Goal: Task Accomplishment & Management: Complete application form

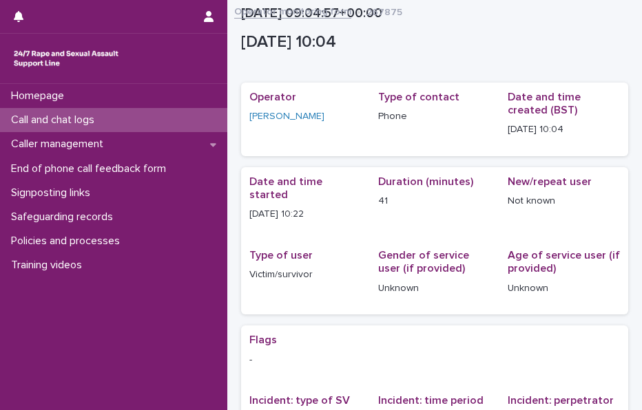
click at [81, 112] on div "Call and chat logs" at bounding box center [113, 120] width 227 height 24
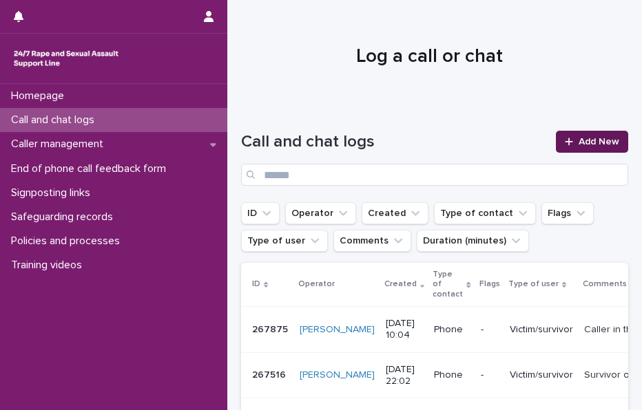
click at [583, 140] on span "Add New" at bounding box center [598, 142] width 41 height 10
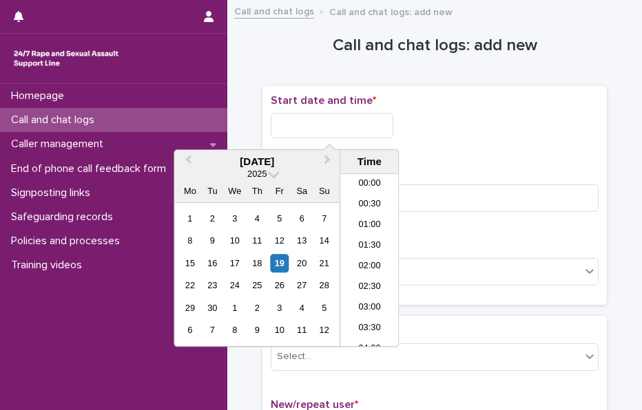
click at [353, 124] on input "text" at bounding box center [332, 125] width 123 height 25
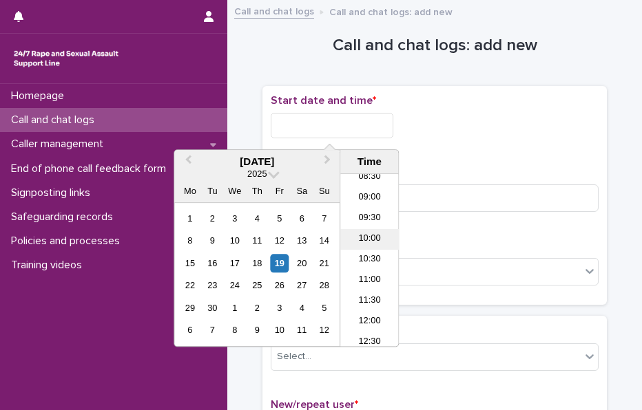
click at [355, 236] on li "10:00" at bounding box center [369, 239] width 59 height 21
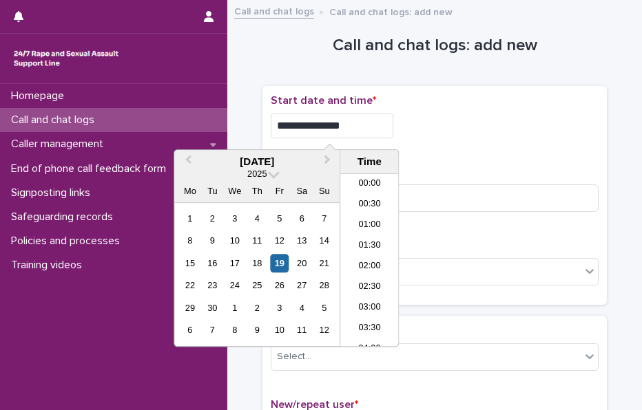
click at [361, 129] on input "**********" at bounding box center [332, 125] width 123 height 25
type input "**********"
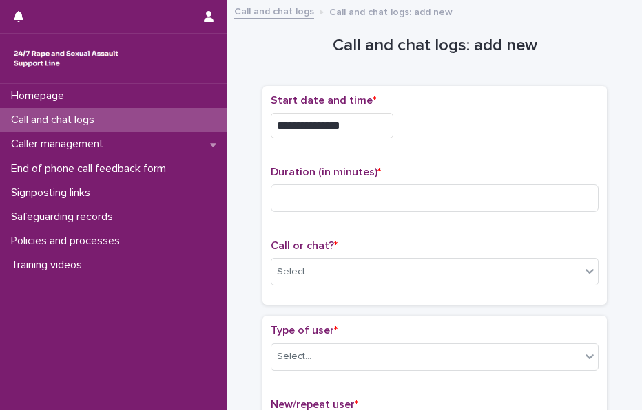
click at [522, 132] on div "**********" at bounding box center [435, 125] width 328 height 25
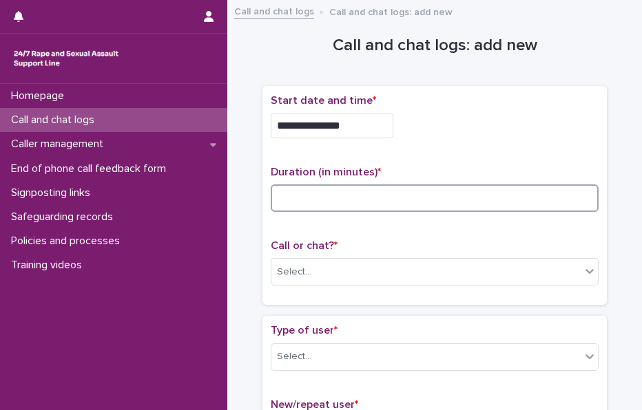
click at [354, 200] on input at bounding box center [435, 199] width 328 height 28
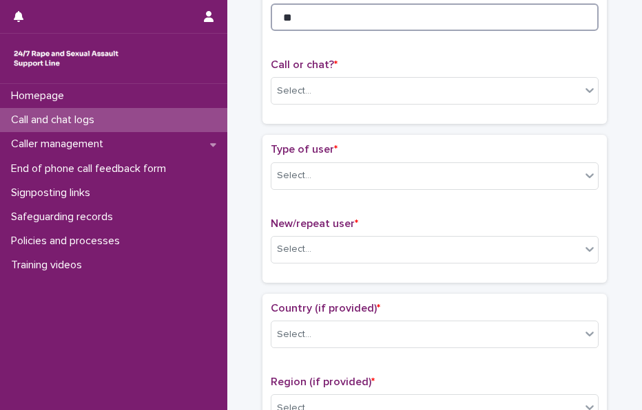
scroll to position [183, 0]
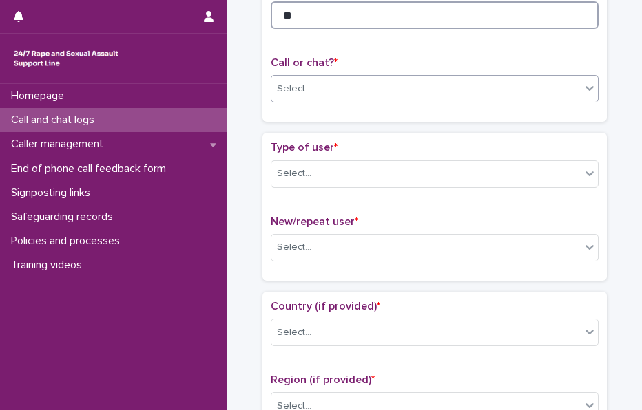
type input "**"
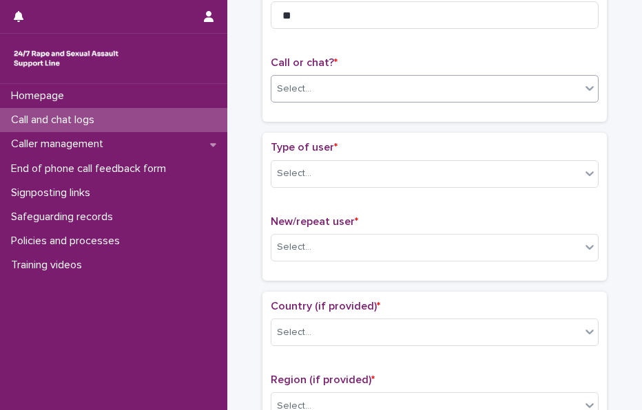
click at [291, 89] on div "Select..." at bounding box center [294, 89] width 34 height 14
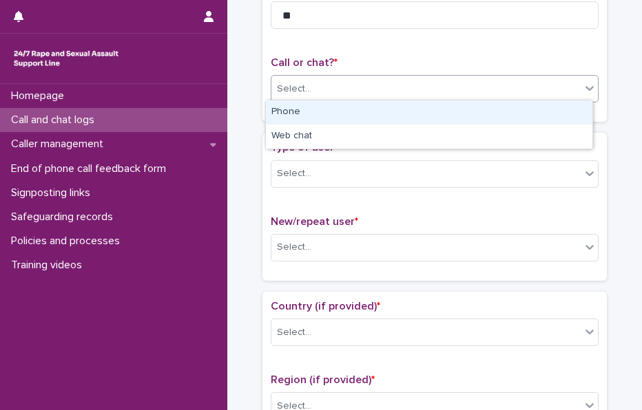
click at [312, 114] on div "Phone" at bounding box center [429, 113] width 326 height 24
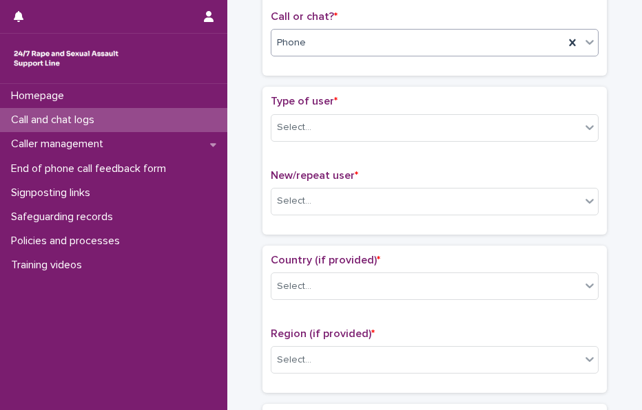
scroll to position [230, 0]
click at [312, 138] on div "Type of user * Select..." at bounding box center [435, 122] width 328 height 57
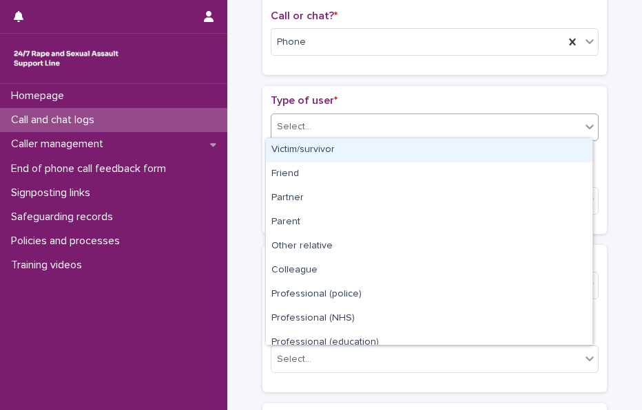
click at [331, 132] on div "Select..." at bounding box center [425, 127] width 309 height 23
click at [345, 145] on div "Victim/survivor" at bounding box center [429, 150] width 326 height 24
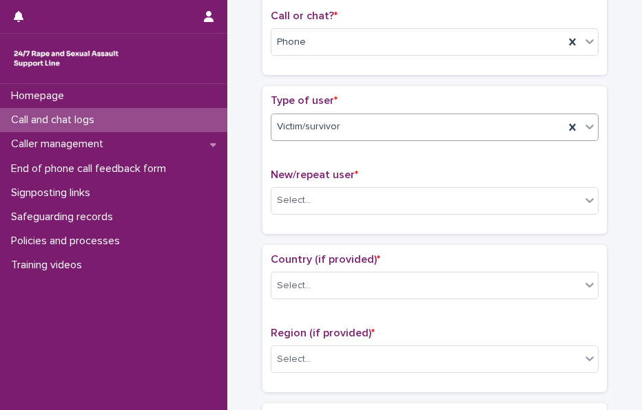
scroll to position [280, 0]
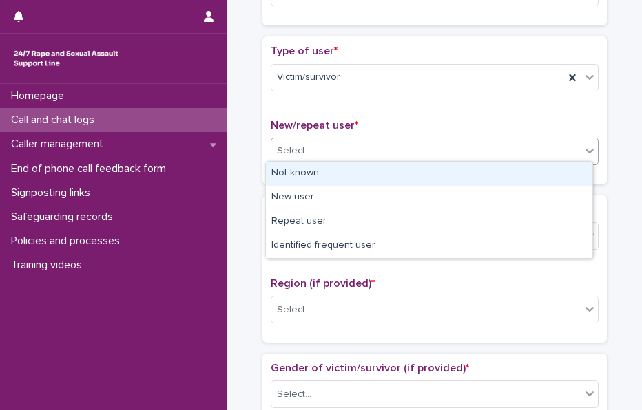
click at [321, 140] on div "Select..." at bounding box center [425, 151] width 309 height 23
click at [345, 169] on div "Not known" at bounding box center [429, 174] width 326 height 24
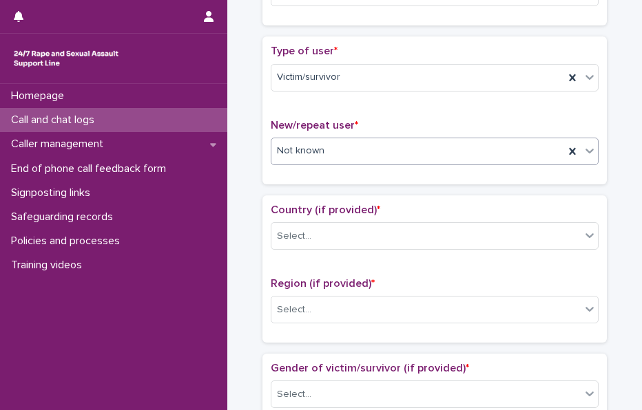
scroll to position [346, 0]
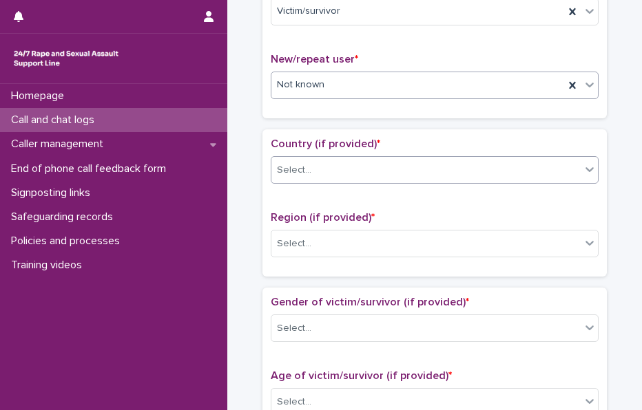
click at [307, 164] on div "Select..." at bounding box center [425, 170] width 309 height 23
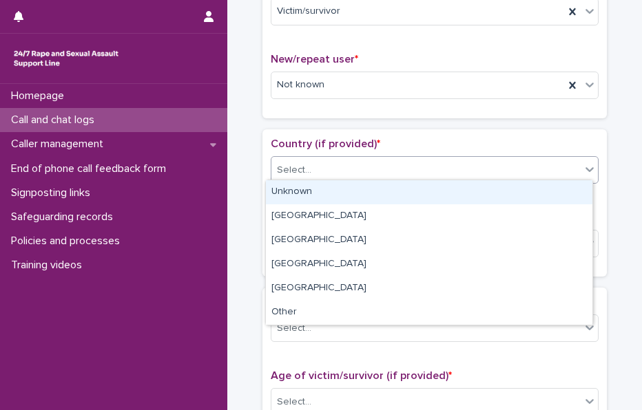
click at [335, 187] on div "Unknown" at bounding box center [429, 192] width 326 height 24
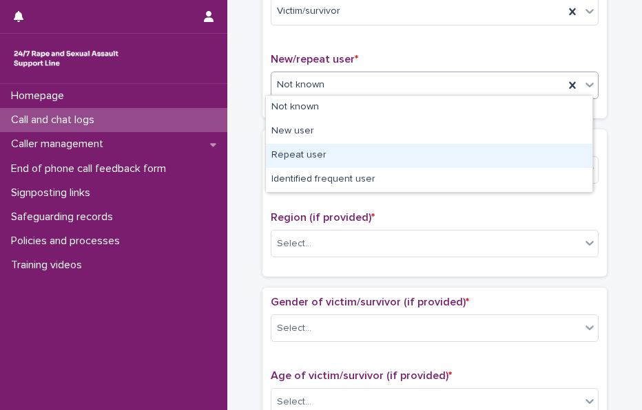
click at [310, 154] on div "Repeat user" at bounding box center [429, 156] width 326 height 24
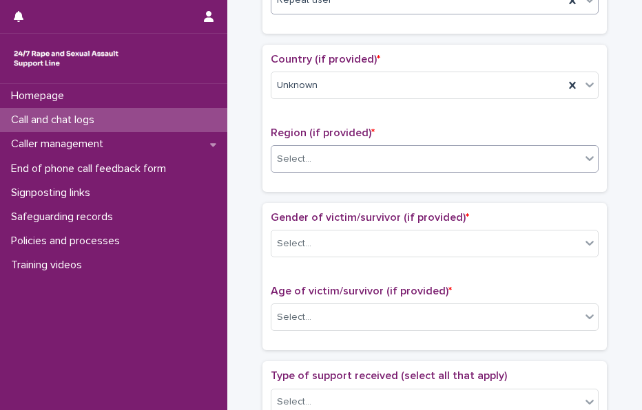
scroll to position [431, 0]
click at [296, 151] on div "Select..." at bounding box center [294, 158] width 34 height 14
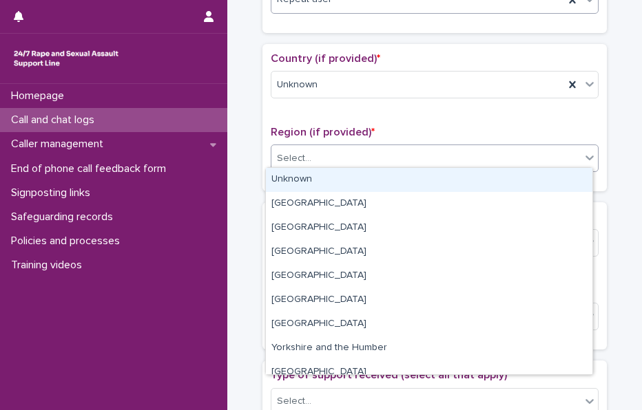
click at [315, 178] on div "Unknown" at bounding box center [429, 180] width 326 height 24
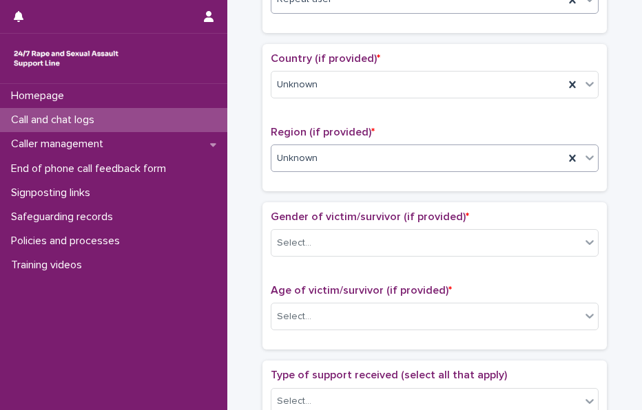
scroll to position [536, 0]
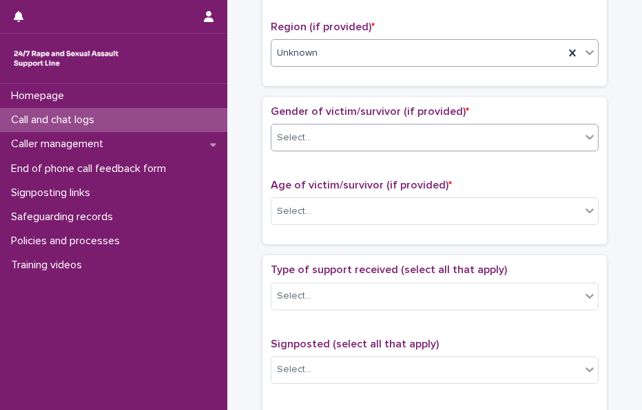
click at [302, 141] on div "Select..." at bounding box center [425, 138] width 309 height 23
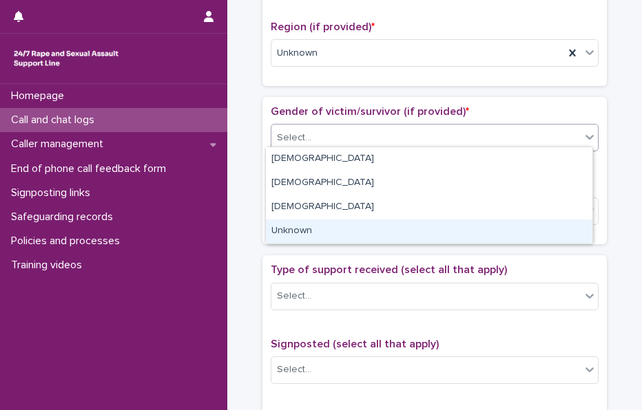
click at [321, 224] on div "Unknown" at bounding box center [429, 232] width 326 height 24
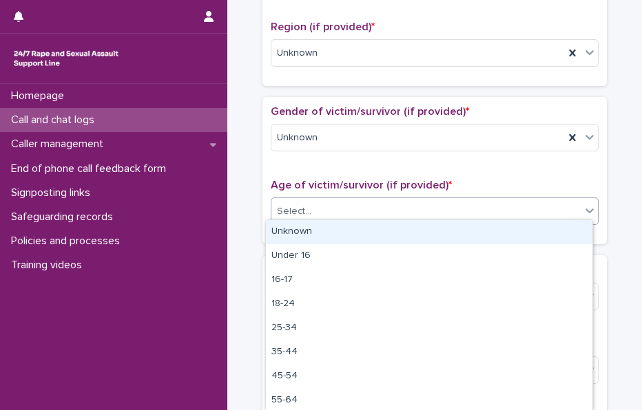
click at [315, 214] on div "Select..." at bounding box center [425, 211] width 309 height 23
click at [342, 240] on div "Unknown" at bounding box center [429, 232] width 326 height 24
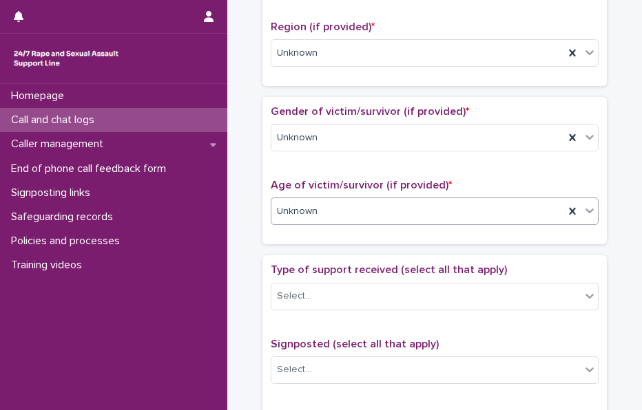
scroll to position [638, 0]
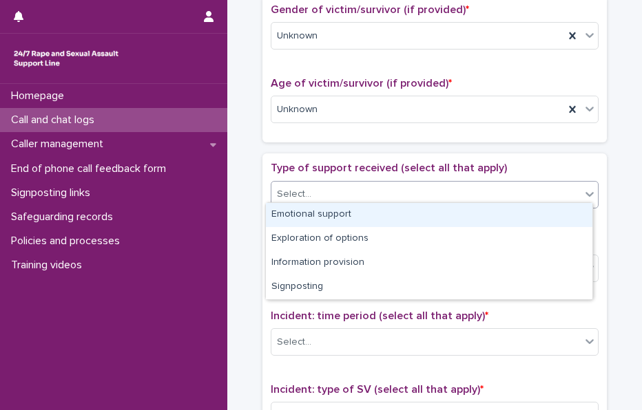
click at [323, 183] on div "Select..." at bounding box center [425, 194] width 309 height 23
click at [355, 217] on div "Emotional support" at bounding box center [429, 215] width 326 height 24
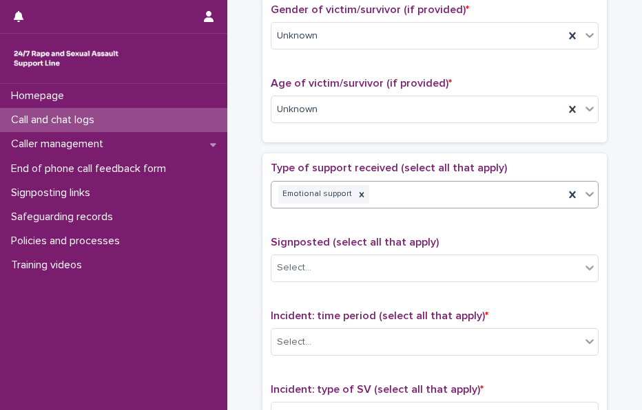
scroll to position [688, 0]
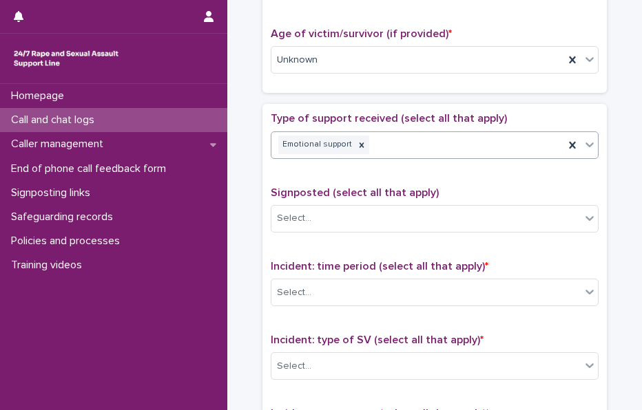
click at [420, 147] on div "Emotional support" at bounding box center [417, 145] width 293 height 24
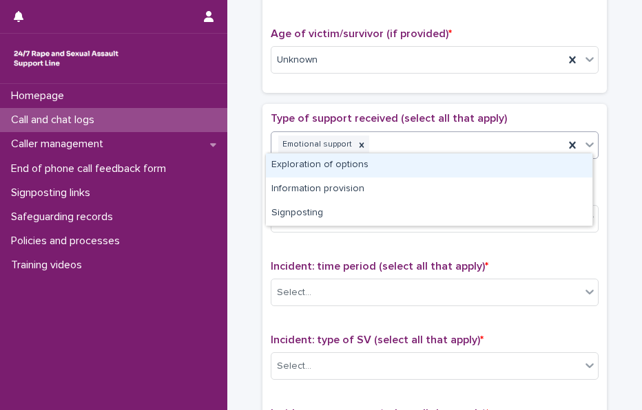
click at [333, 163] on div "Exploration of options" at bounding box center [429, 166] width 326 height 24
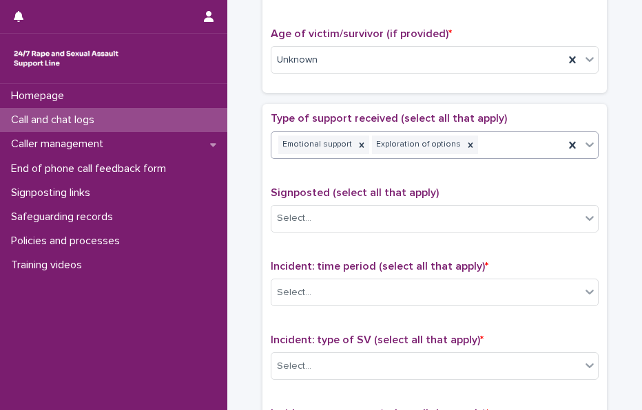
scroll to position [798, 0]
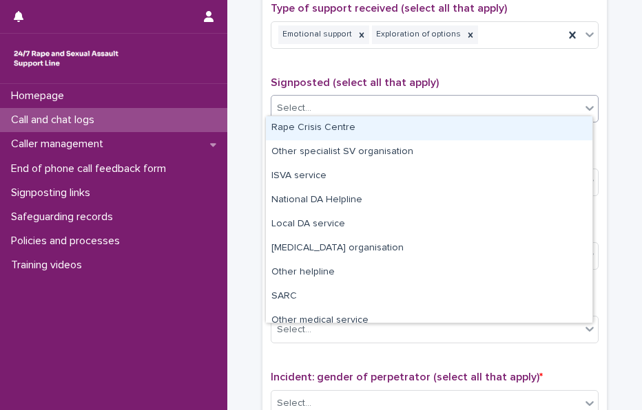
click at [300, 114] on div "Select..." at bounding box center [435, 109] width 328 height 28
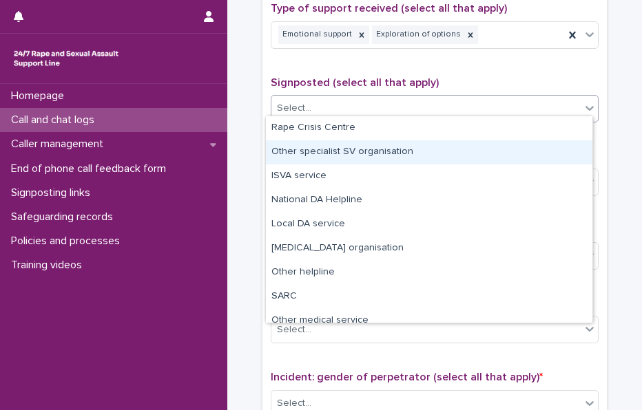
click at [262, 144] on div "Type of support received (select all that apply) Emotional support Exploration …" at bounding box center [434, 290] width 344 height 592
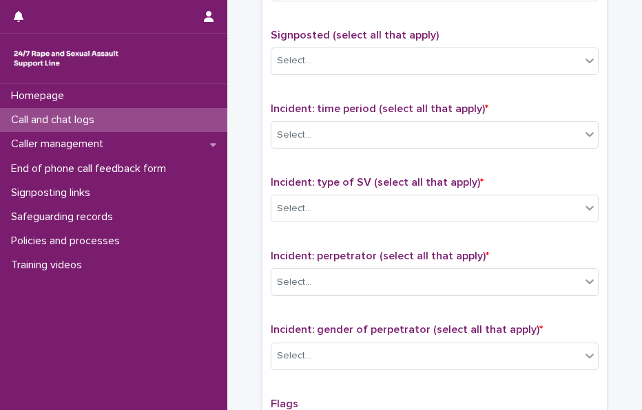
scroll to position [846, 0]
click at [313, 127] on input "text" at bounding box center [313, 133] width 1 height 13
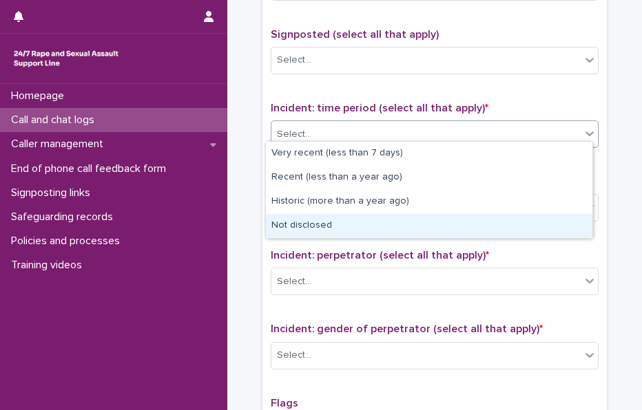
click at [308, 227] on div "Not disclosed" at bounding box center [429, 226] width 326 height 24
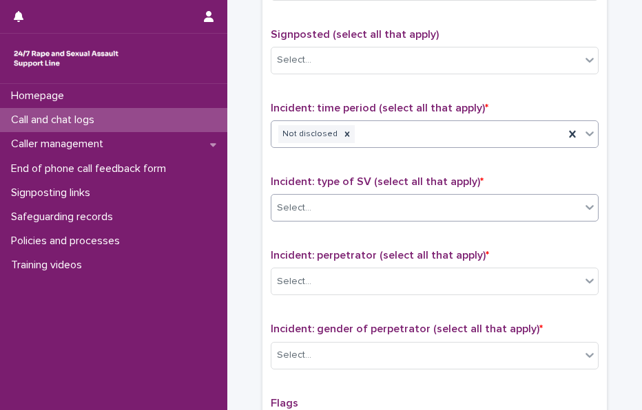
click at [324, 200] on div "Select..." at bounding box center [425, 208] width 309 height 23
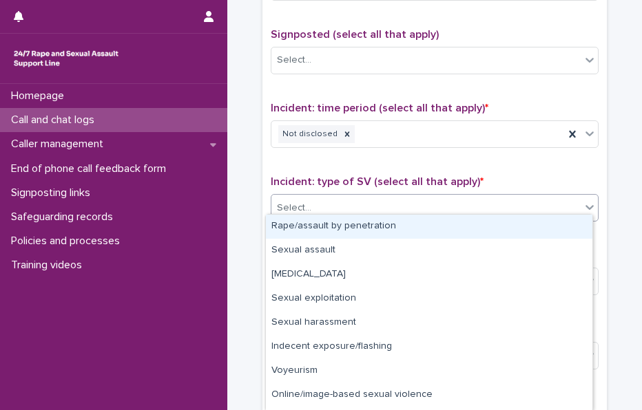
click at [339, 220] on div "Rape/assault by penetration" at bounding box center [429, 227] width 326 height 24
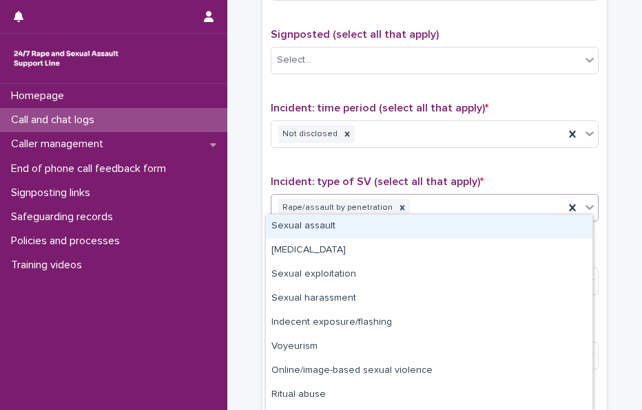
click at [415, 209] on div "Rape/assault by penetration" at bounding box center [417, 208] width 293 height 24
click at [357, 216] on div "Sexual assault" at bounding box center [429, 227] width 326 height 24
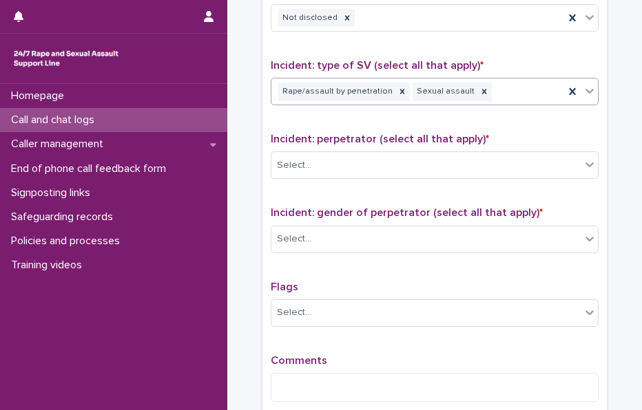
scroll to position [963, 0]
click at [301, 159] on div "Select..." at bounding box center [294, 165] width 34 height 14
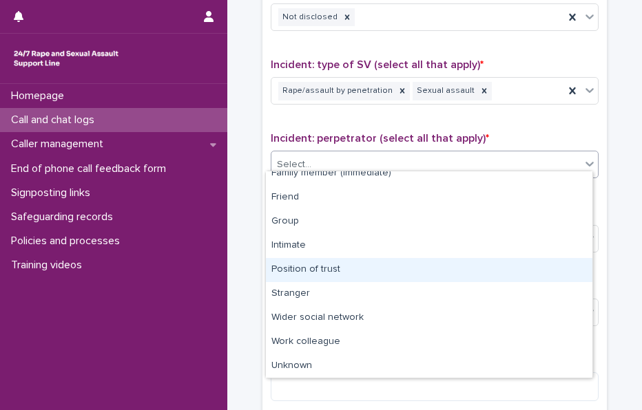
scroll to position [36, 0]
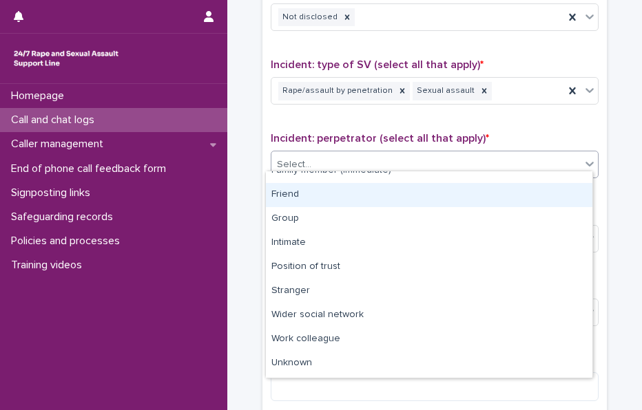
click at [293, 191] on div "Friend" at bounding box center [429, 195] width 326 height 24
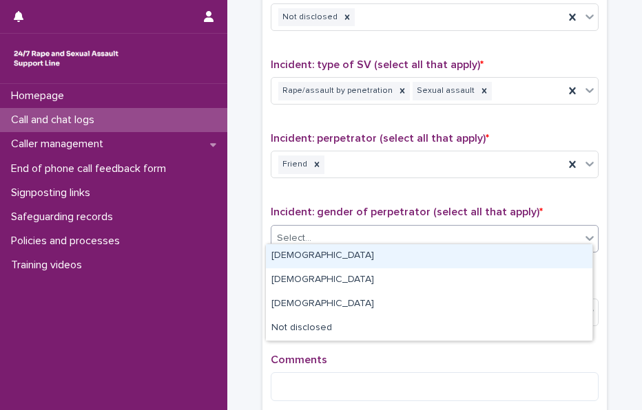
click at [320, 235] on div "Select..." at bounding box center [425, 238] width 309 height 23
click at [331, 253] on div "[DEMOGRAPHIC_DATA]" at bounding box center [429, 256] width 326 height 24
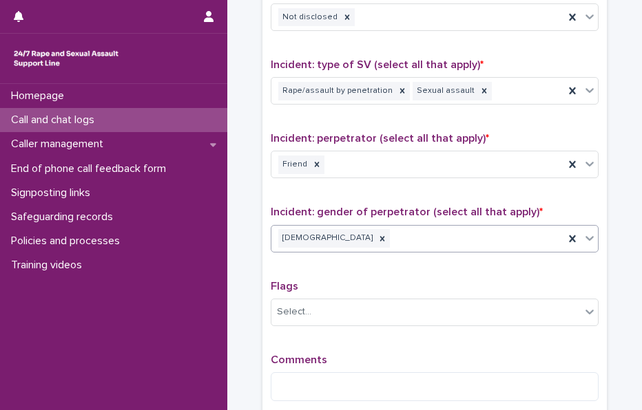
scroll to position [1075, 0]
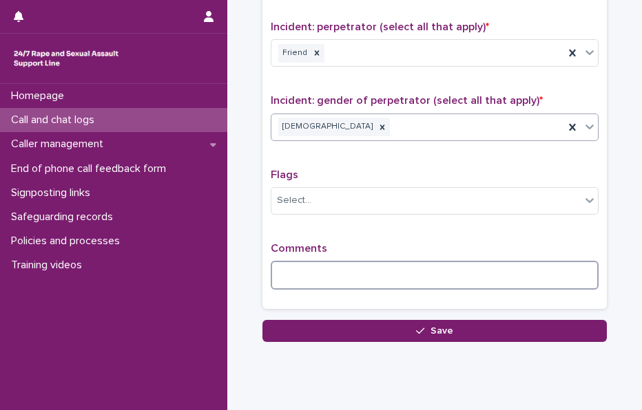
click at [302, 268] on textarea at bounding box center [435, 275] width 328 height 29
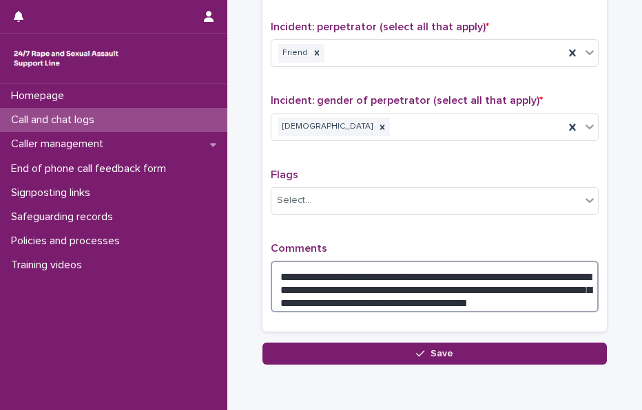
click at [459, 289] on textarea "**********" at bounding box center [435, 287] width 328 height 52
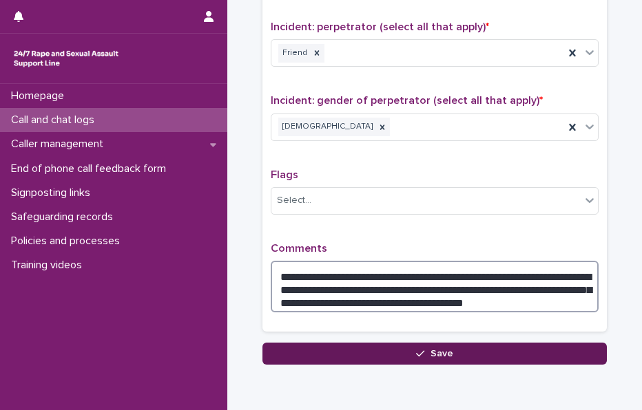
type textarea "**********"
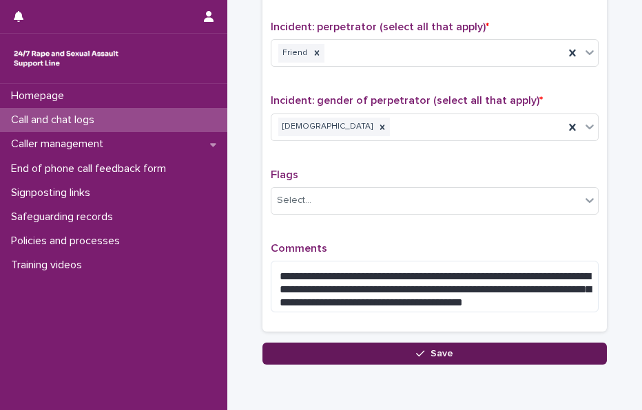
click at [355, 348] on button "Save" at bounding box center [434, 354] width 344 height 22
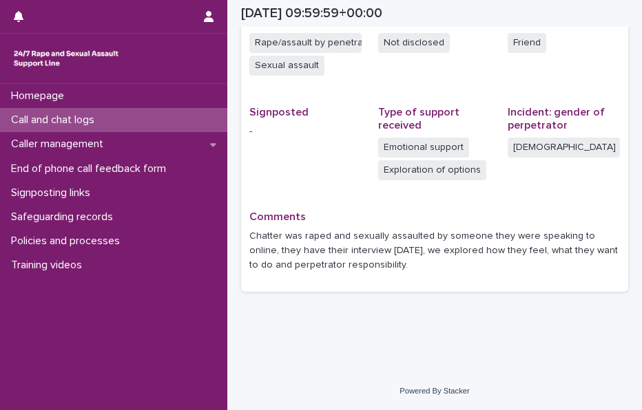
scroll to position [367, 0]
